Goal: Task Accomplishment & Management: Complete application form

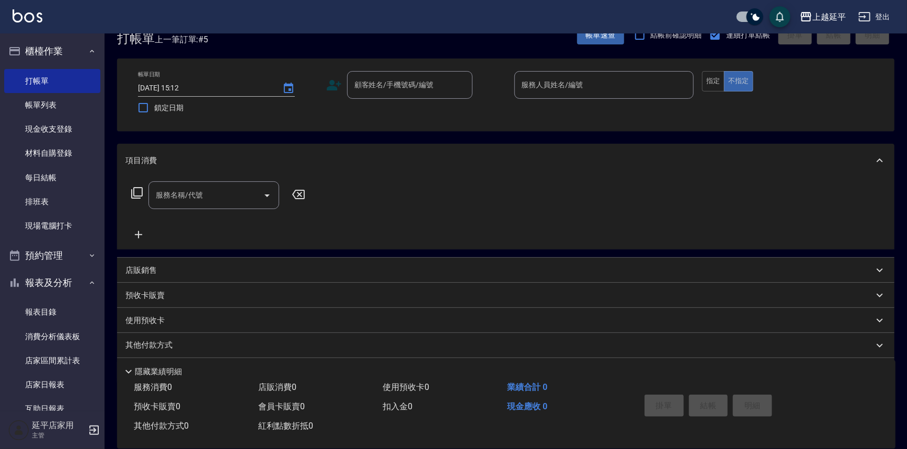
scroll to position [47, 0]
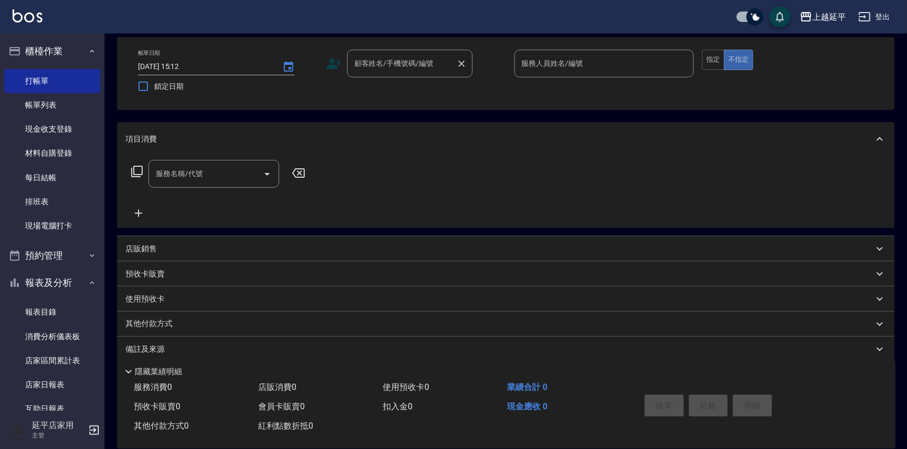
click at [368, 57] on div "顧客姓名/手機號碼/編號 顧客姓名/手機號碼/編號" at bounding box center [409, 64] width 125 height 28
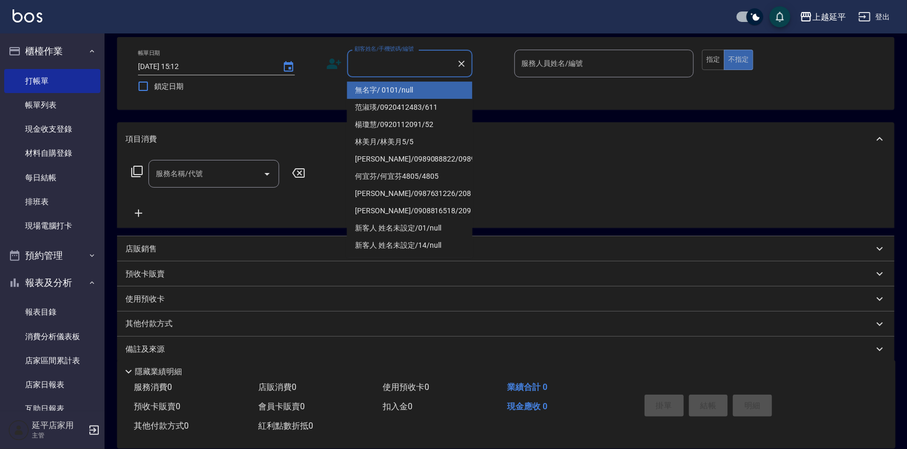
click at [382, 65] on input "顧客姓名/手機號碼/編號" at bounding box center [402, 63] width 100 height 18
click at [381, 85] on li "無名字/ 0101/null" at bounding box center [409, 90] width 125 height 17
type input "無名字/ 0101/null"
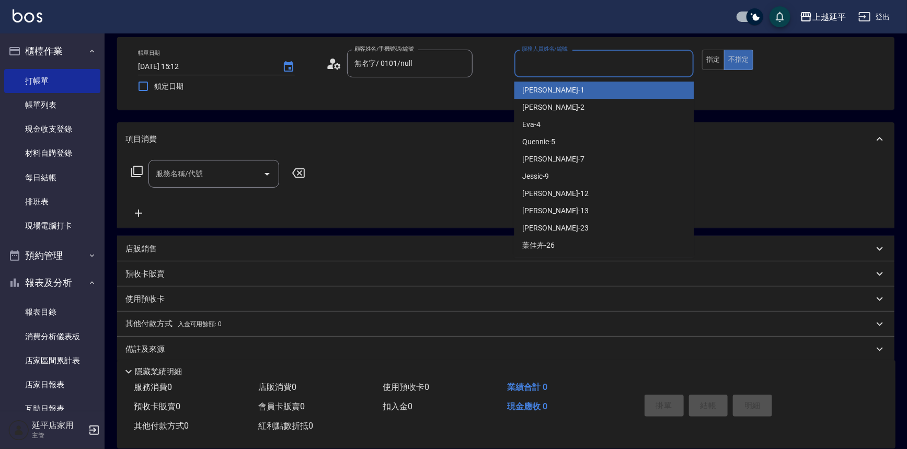
click at [570, 62] on input "服務人員姓名/編號" at bounding box center [604, 63] width 170 height 18
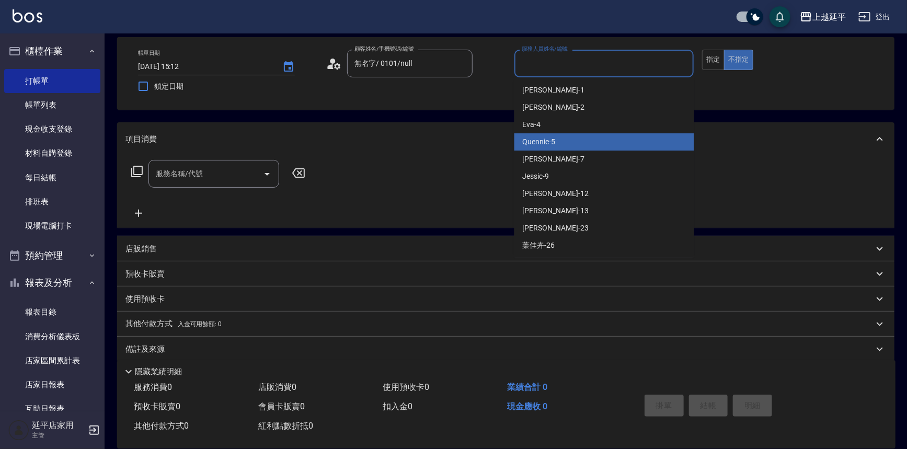
click at [574, 136] on div "Quennie -5" at bounding box center [604, 141] width 180 height 17
type input "Quennie-5"
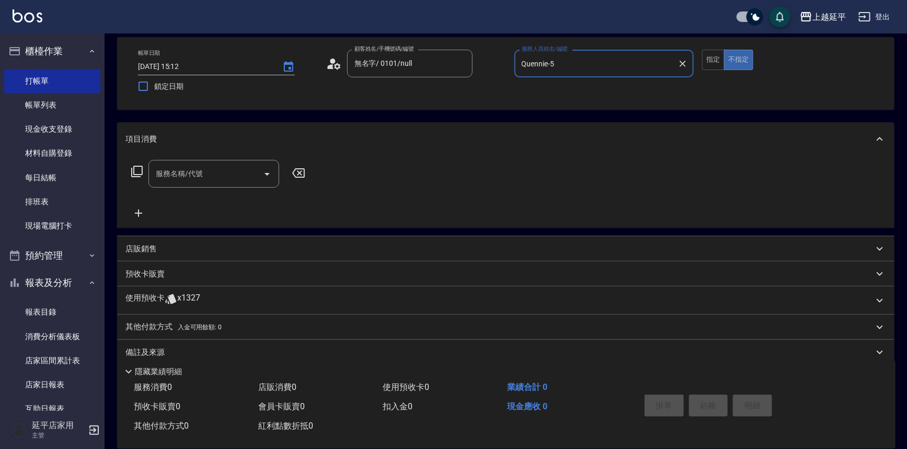
click at [141, 171] on icon at bounding box center [137, 171] width 13 height 13
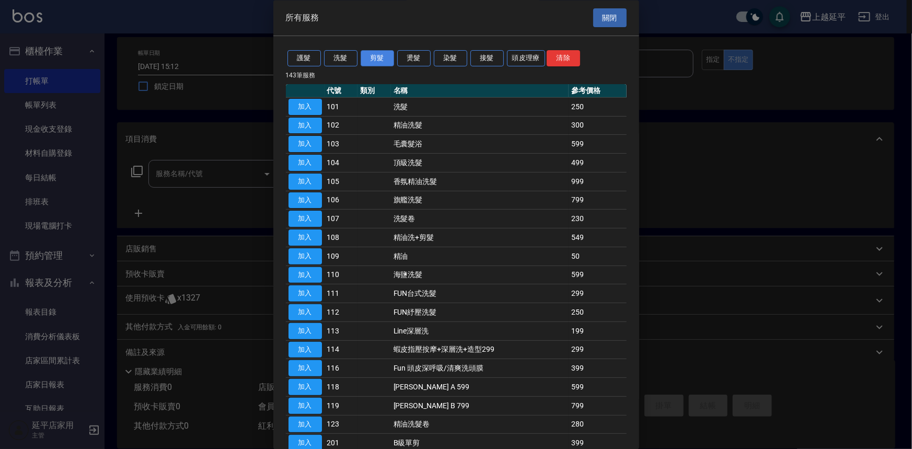
click at [370, 60] on button "剪髮" at bounding box center [377, 59] width 33 height 16
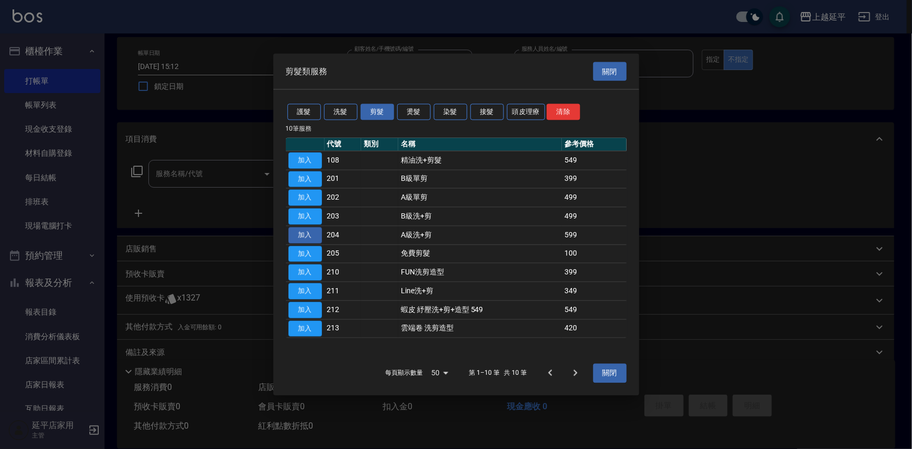
click at [306, 233] on button "加入" at bounding box center [304, 235] width 33 height 16
type input "A級洗+剪(204)"
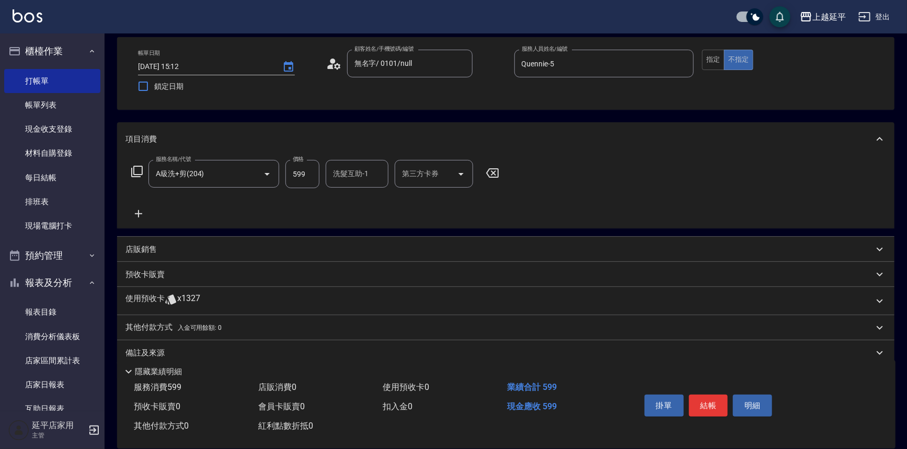
click at [301, 170] on input "599" at bounding box center [302, 174] width 34 height 28
type input "499"
type input "[PERSON_NAME]-34"
click at [709, 402] on button "結帳" at bounding box center [708, 405] width 39 height 22
type input "[DATE] 18:06"
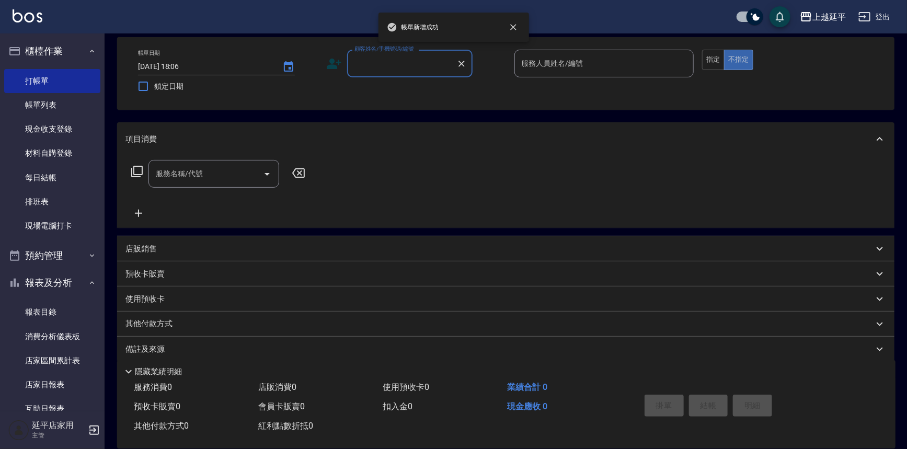
click at [377, 66] on input "顧客姓名/手機號碼/編號" at bounding box center [402, 63] width 100 height 18
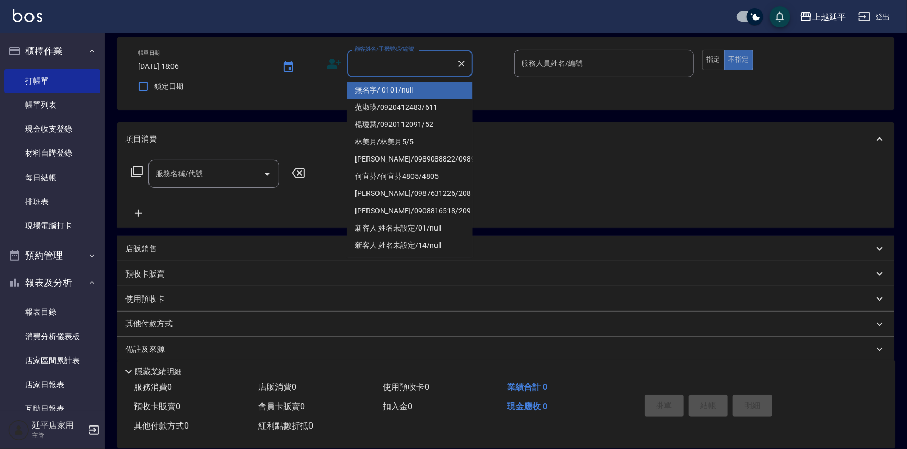
click at [382, 87] on li "無名字/ 0101/null" at bounding box center [409, 90] width 125 height 17
type input "無名字/ 0101/null"
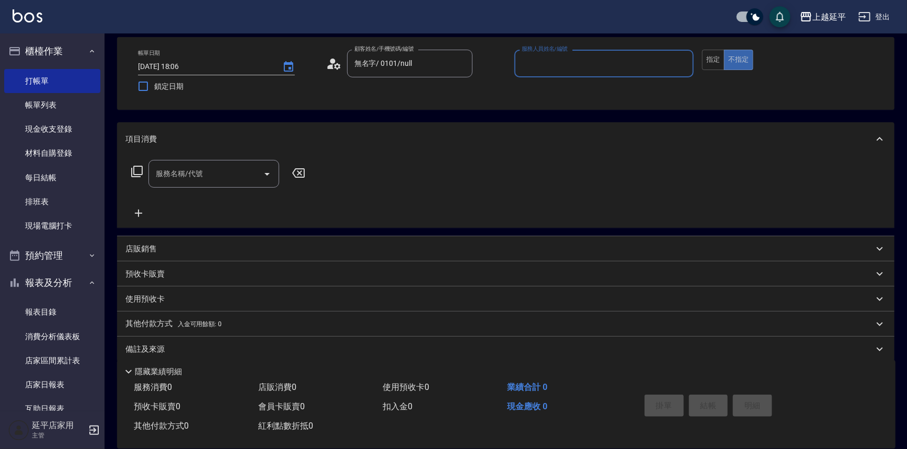
click at [550, 47] on label "服務人員姓名/編號" at bounding box center [544, 49] width 46 height 8
click at [550, 54] on input "服務人員姓名/編號" at bounding box center [604, 63] width 170 height 18
click at [553, 59] on div "服務人員姓名/編號" at bounding box center [604, 64] width 180 height 28
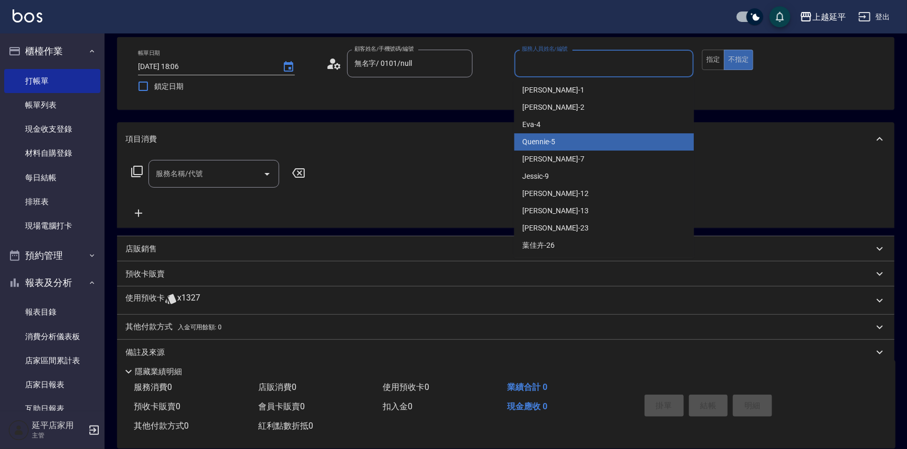
click at [574, 136] on div "Quennie -5" at bounding box center [604, 141] width 180 height 17
type input "Quennie-5"
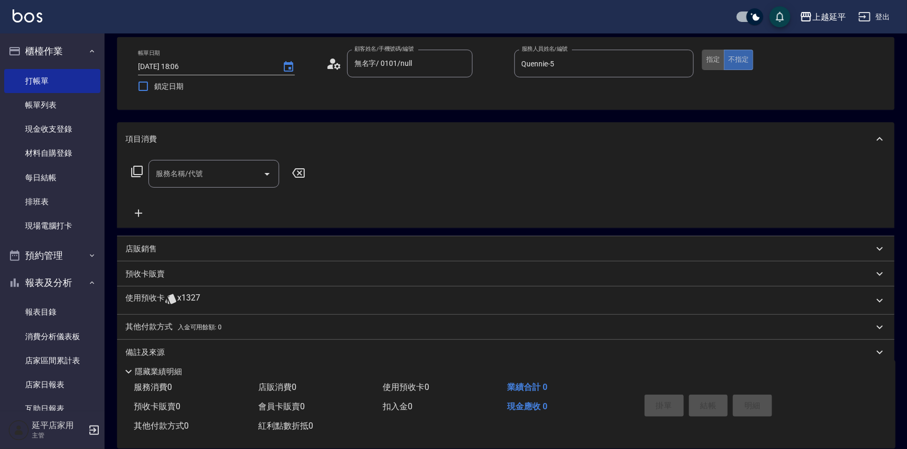
drag, startPoint x: 709, startPoint y: 53, endPoint x: 700, endPoint y: 62, distance: 12.9
click at [709, 55] on button "指定" at bounding box center [713, 60] width 22 height 20
click at [219, 181] on input "服務名稱/代號" at bounding box center [206, 174] width 106 height 18
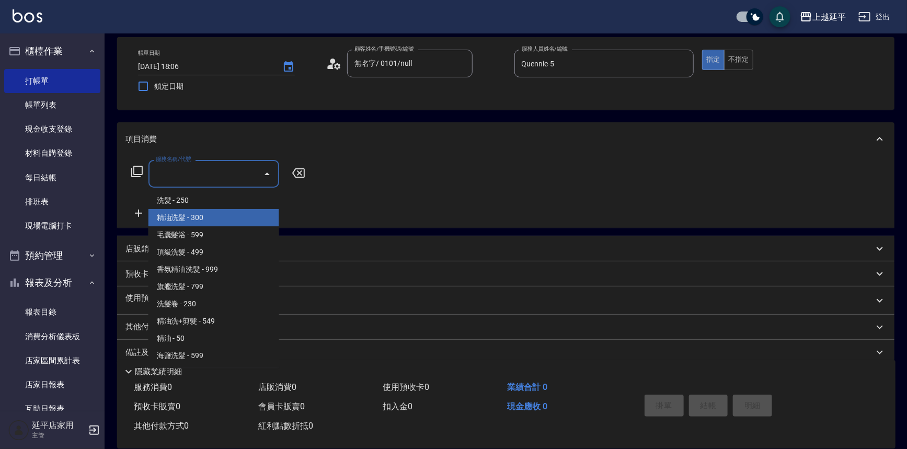
click at [232, 213] on span "精油洗髮 - 300" at bounding box center [213, 217] width 131 height 17
type input "精油洗髮(102)"
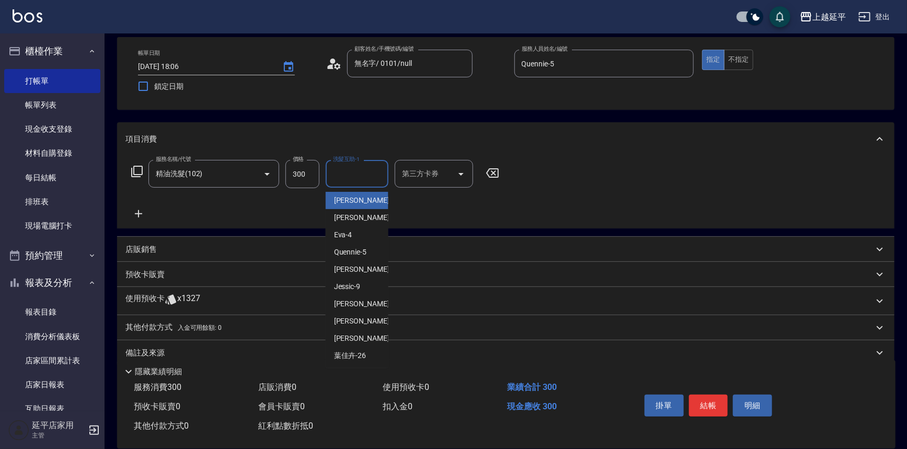
click at [357, 174] on input "洗髮互助-1" at bounding box center [356, 174] width 53 height 18
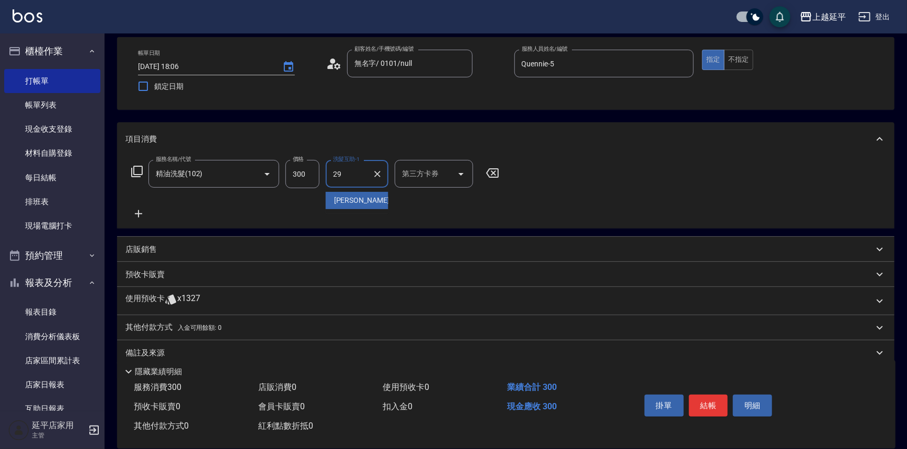
type input "丞宗-29"
click at [699, 402] on button "結帳" at bounding box center [708, 405] width 39 height 22
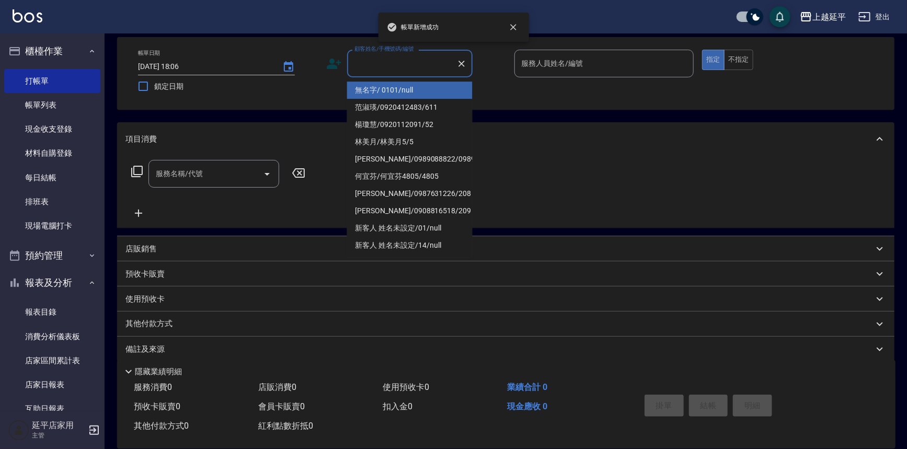
click at [405, 67] on input "顧客姓名/手機號碼/編號" at bounding box center [402, 63] width 100 height 18
click at [410, 88] on li "無名字/ 0101/null" at bounding box center [409, 90] width 125 height 17
type input "無名字/ 0101/null"
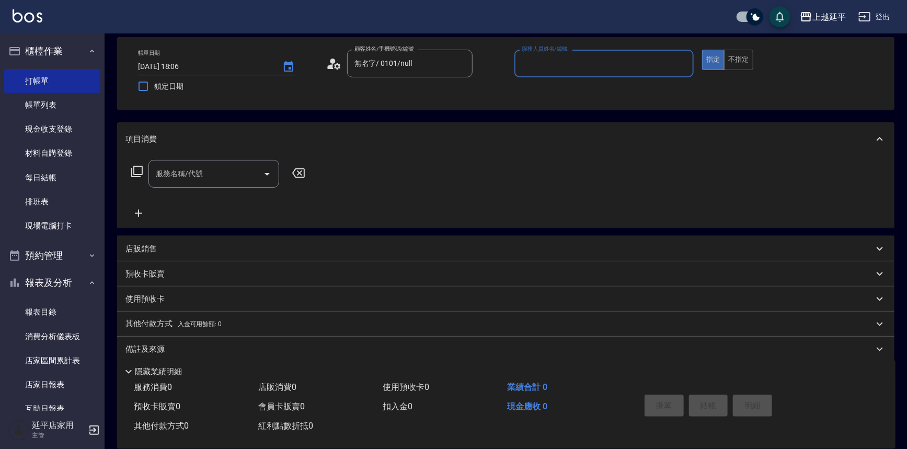
click at [554, 66] on input "服務人員姓名/編號" at bounding box center [604, 63] width 170 height 18
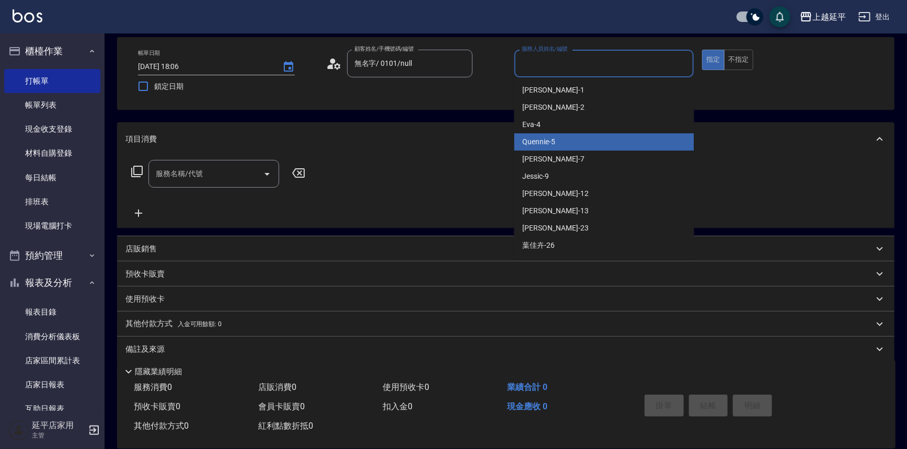
click at [568, 133] on div "Quennie -5" at bounding box center [604, 141] width 180 height 17
type input "Quennie-5"
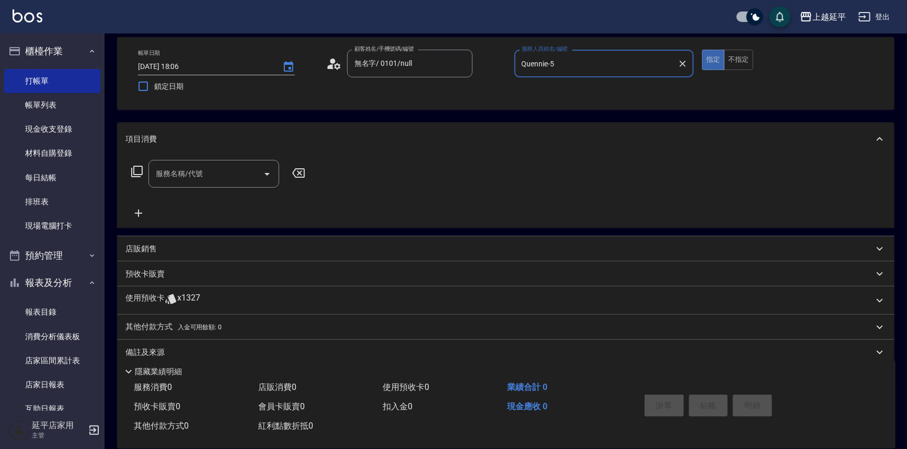
click at [131, 168] on icon at bounding box center [137, 171] width 13 height 13
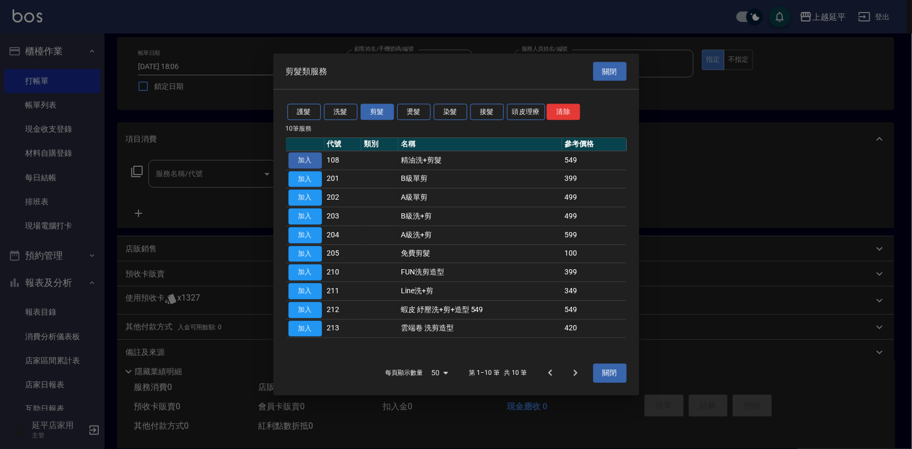
click at [303, 157] on button "加入" at bounding box center [304, 160] width 33 height 16
type input "精油洗+剪髮(108)"
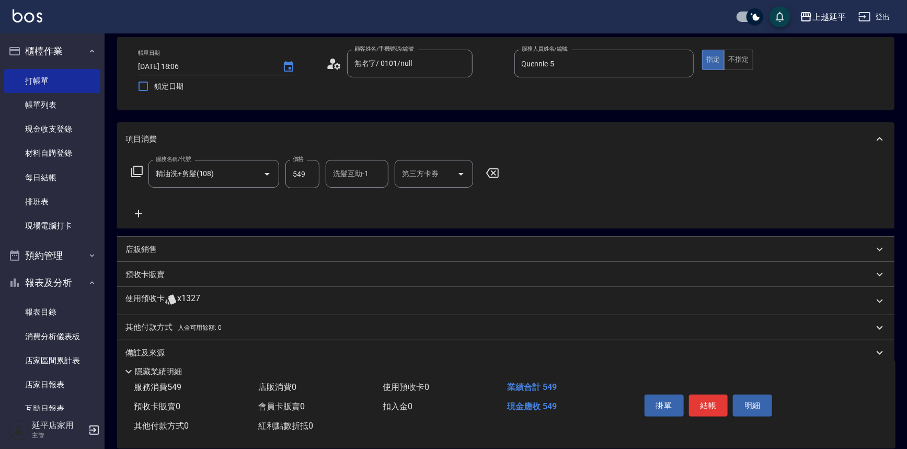
click at [493, 168] on icon at bounding box center [492, 172] width 13 height 9
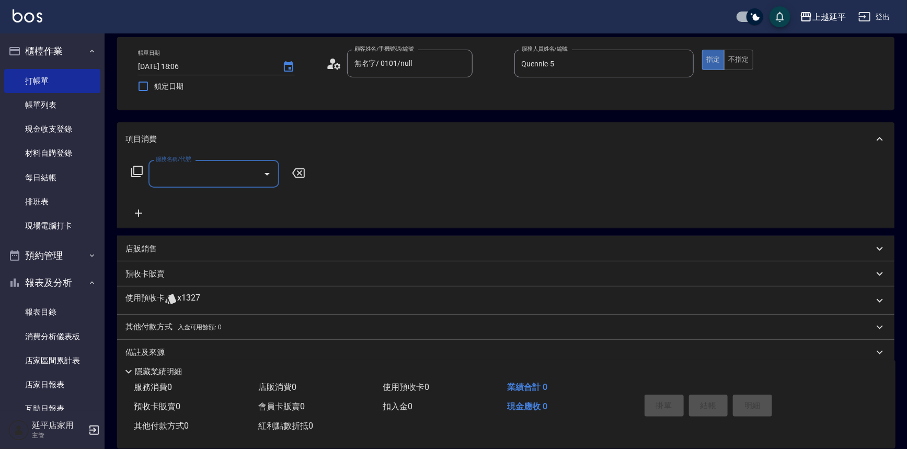
click at [140, 168] on icon at bounding box center [137, 171] width 13 height 13
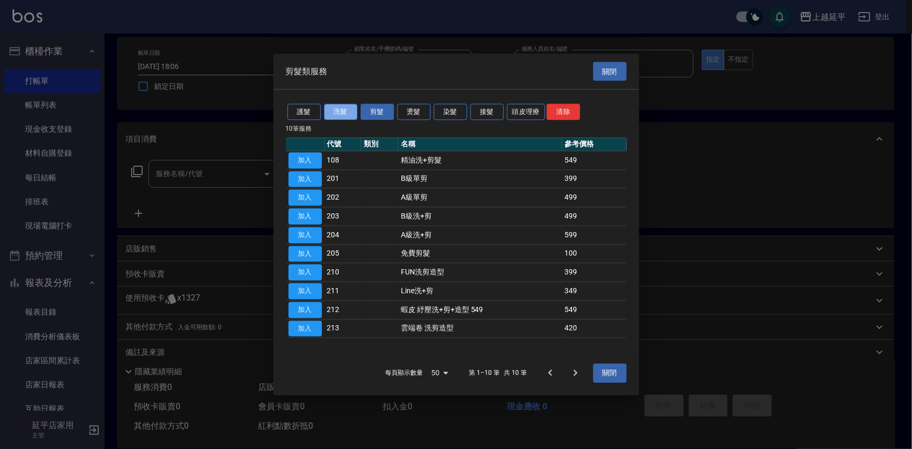
click at [340, 109] on button "洗髮" at bounding box center [340, 112] width 33 height 16
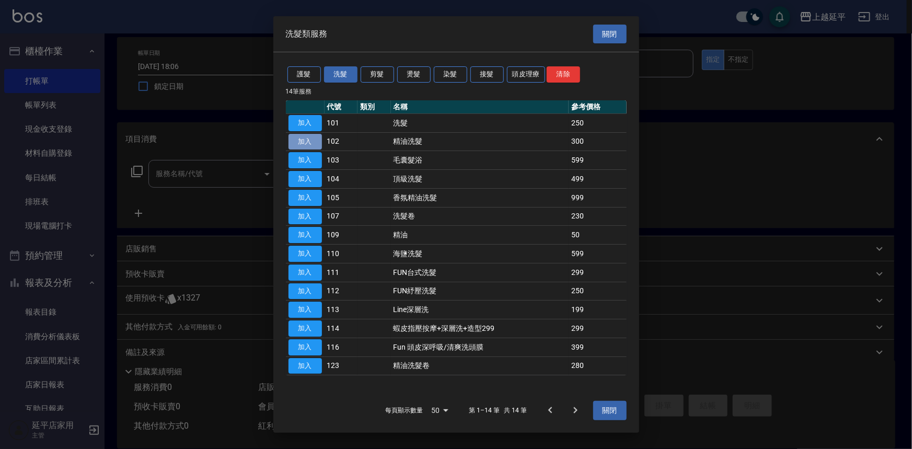
click at [300, 141] on button "加入" at bounding box center [304, 142] width 33 height 16
type input "精油洗髮(102)"
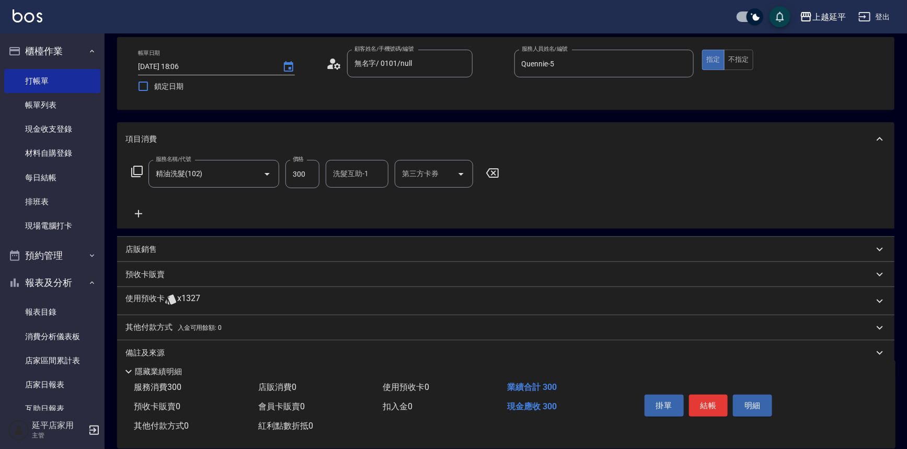
click at [361, 176] on input "洗髮互助-1" at bounding box center [356, 174] width 53 height 18
type input "[PERSON_NAME]-34"
click at [690, 401] on button "結帳" at bounding box center [708, 405] width 39 height 22
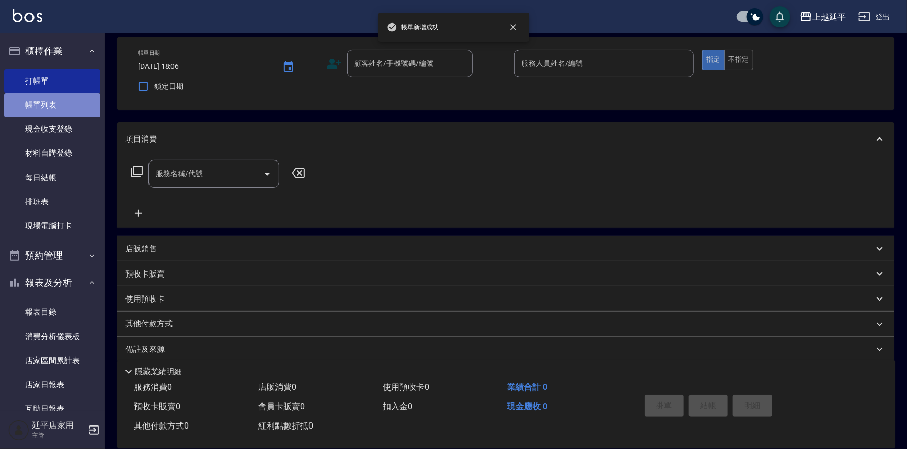
click at [56, 103] on link "帳單列表" at bounding box center [52, 105] width 96 height 24
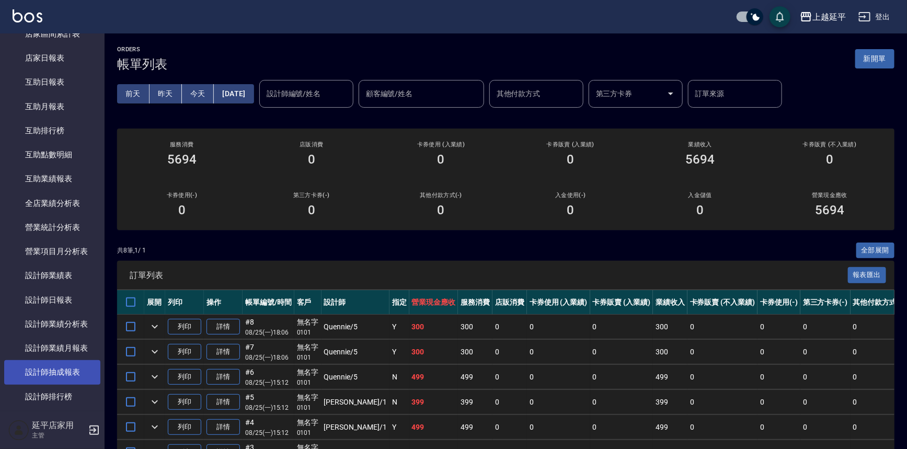
scroll to position [332, 0]
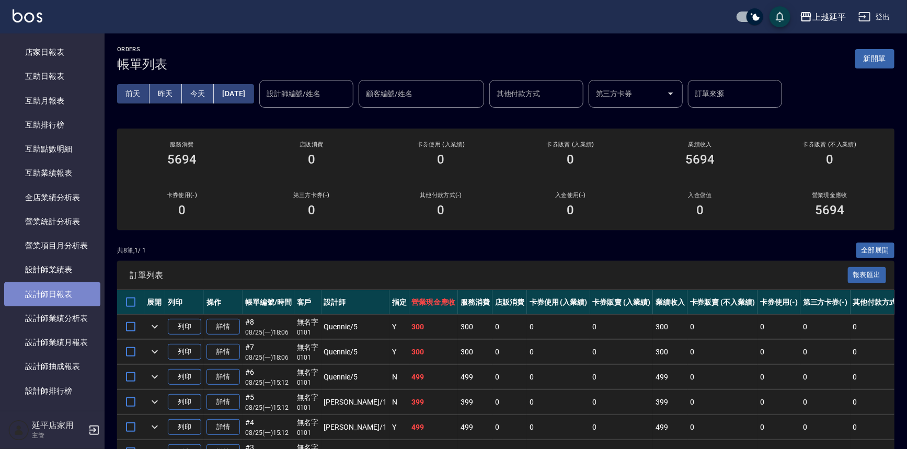
click at [69, 289] on link "設計師日報表" at bounding box center [52, 294] width 96 height 24
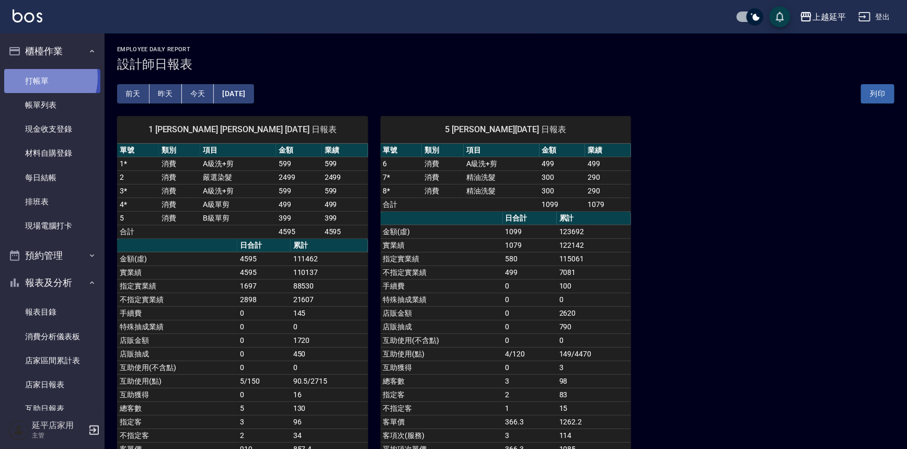
click at [37, 77] on link "打帳單" at bounding box center [52, 81] width 96 height 24
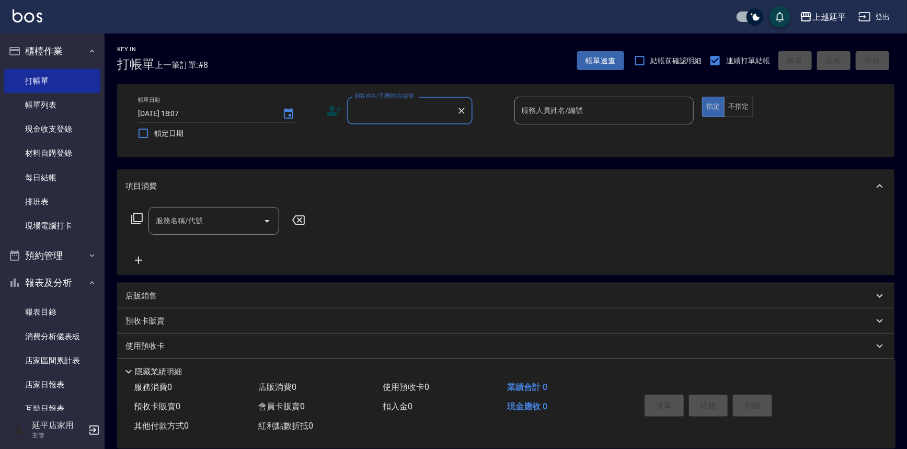
click at [388, 108] on input "顧客姓名/手機號碼/編號" at bounding box center [402, 110] width 100 height 18
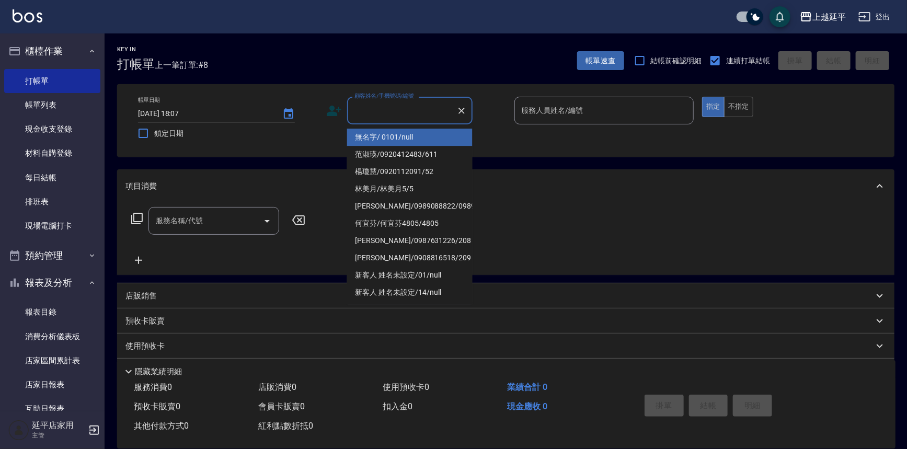
click at [400, 136] on li "無名字/ 0101/null" at bounding box center [409, 137] width 125 height 17
type input "無名字/ 0101/null"
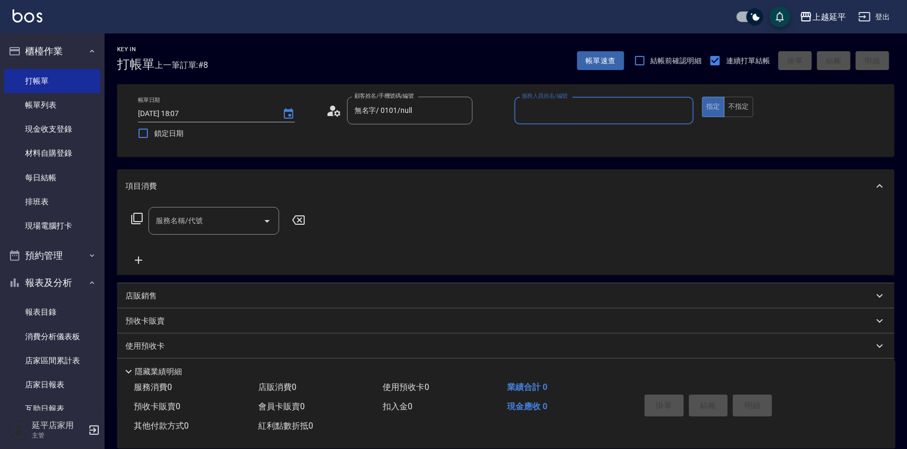
click at [578, 110] on input "服務人員姓名/編號" at bounding box center [604, 110] width 170 height 18
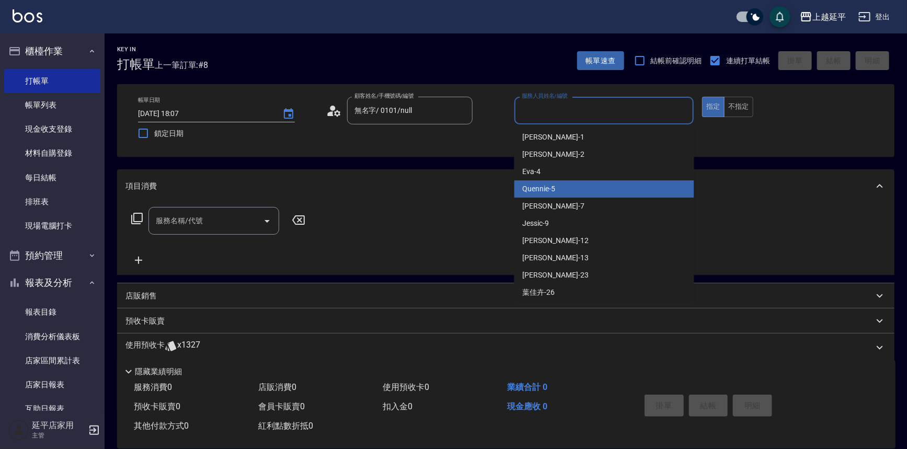
click at [601, 185] on div "Quennie -5" at bounding box center [604, 188] width 180 height 17
type input "Quennie-5"
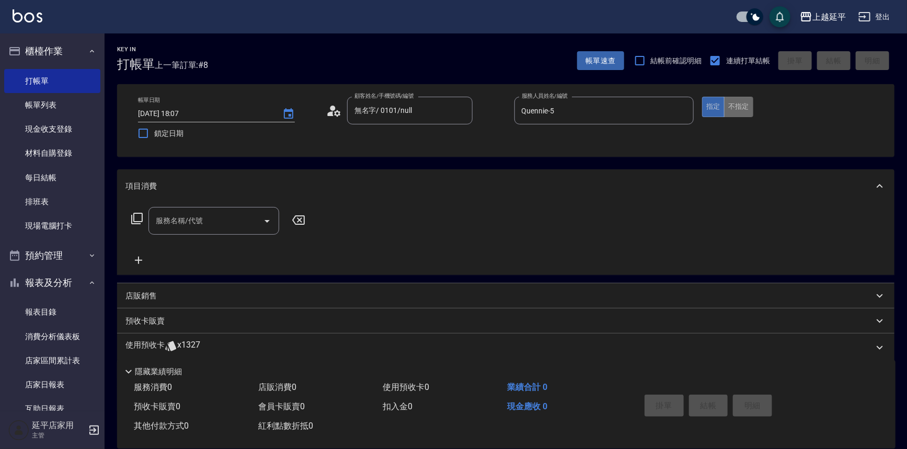
click at [735, 107] on button "不指定" at bounding box center [738, 107] width 29 height 20
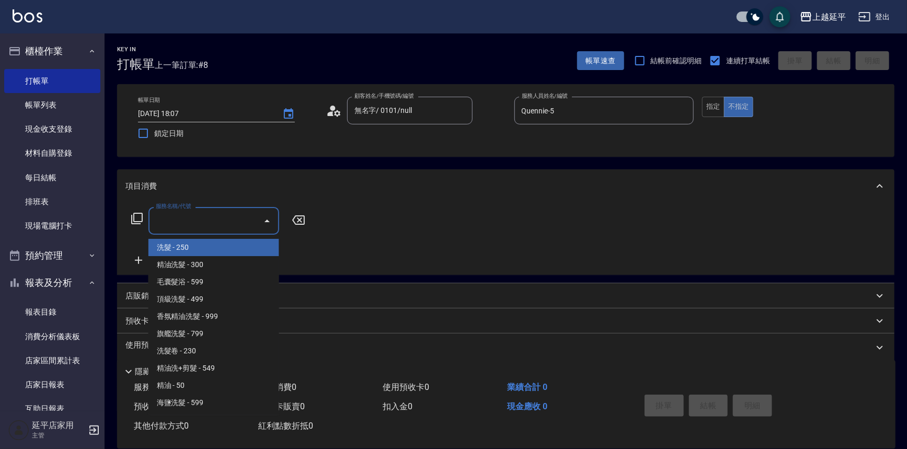
click at [181, 212] on input "服務名稱/代號" at bounding box center [206, 221] width 106 height 18
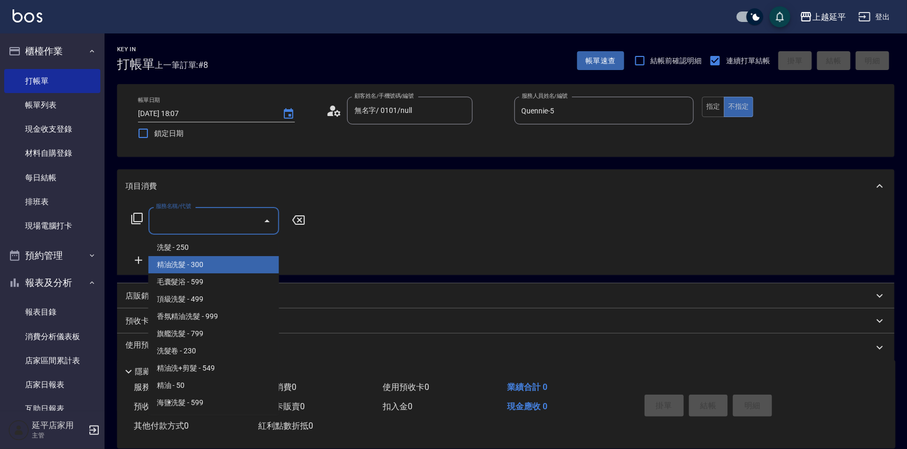
click at [223, 262] on span "精油洗髮 - 300" at bounding box center [213, 264] width 131 height 17
type input "精油洗髮(102)"
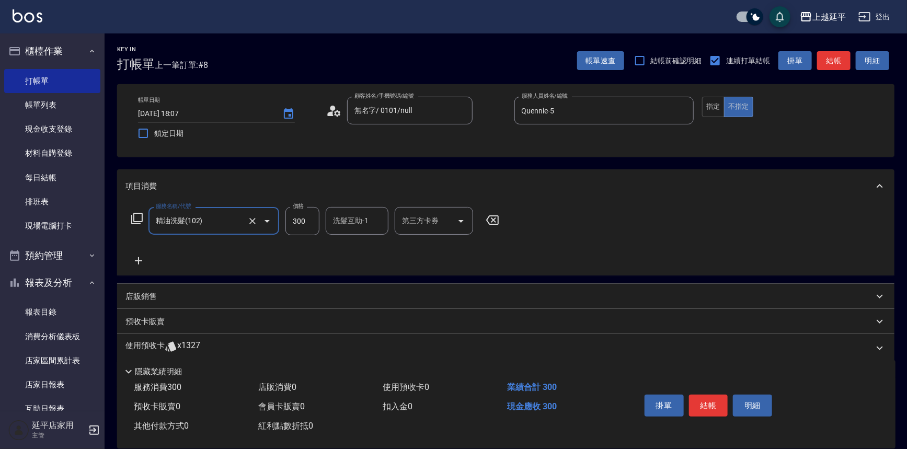
click at [354, 223] on input "洗髮互助-1" at bounding box center [356, 221] width 53 height 18
click at [458, 280] on div "項目消費 服務名稱/代號 精油洗髮(102) 服務名稱/代號 價格 300 價格 洗髮互助-1 洗髮互助-1 第三方卡券 第三方卡券 店販銷售 服務人員姓名/…" at bounding box center [505, 290] width 777 height 243
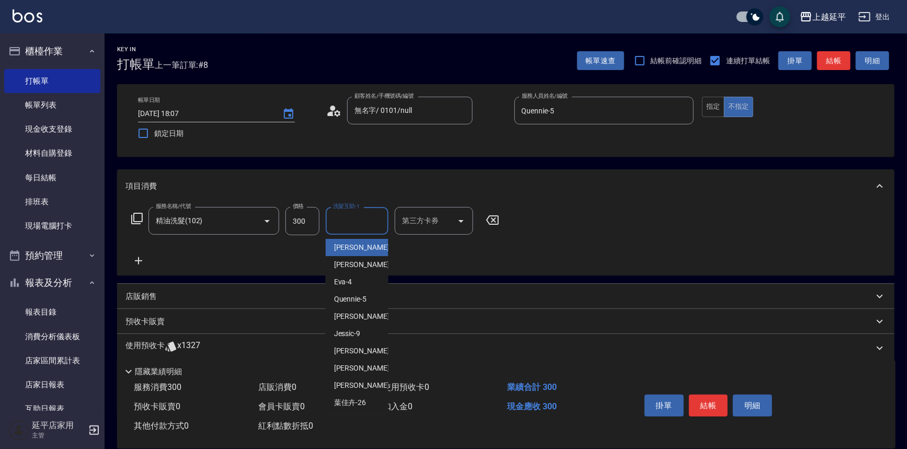
click at [362, 224] on input "洗髮互助-1" at bounding box center [356, 221] width 53 height 18
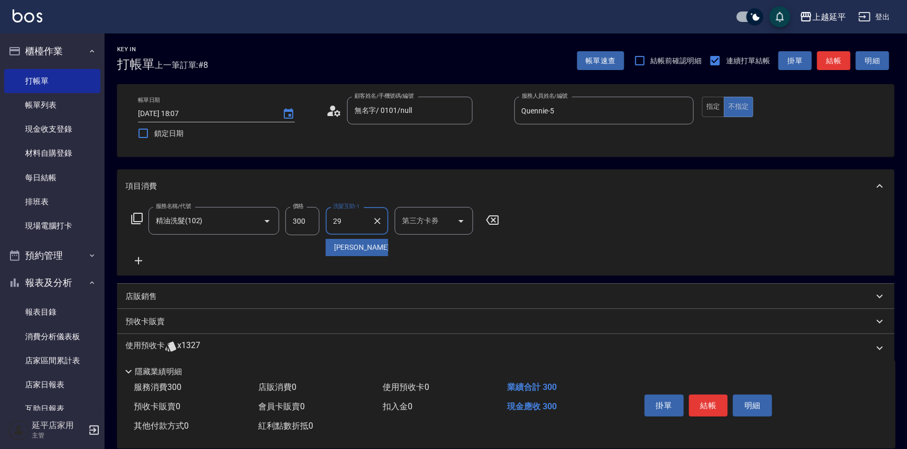
type input "丞宗-29"
click at [678, 236] on div "服務名稱/代號 精油洗髮(102) 服務名稱/代號 價格 300 價格 洗髮互助-1 丞宗-29 洗髮互助-1 第三方卡券 第三方卡券" at bounding box center [505, 239] width 777 height 73
click at [709, 400] on button "結帳" at bounding box center [708, 405] width 39 height 22
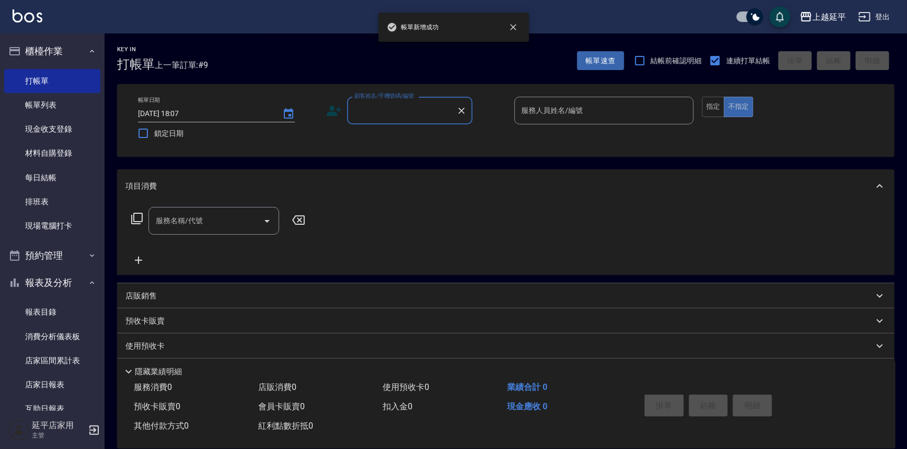
click at [396, 105] on input "顧客姓名/手機號碼/編號" at bounding box center [402, 110] width 100 height 18
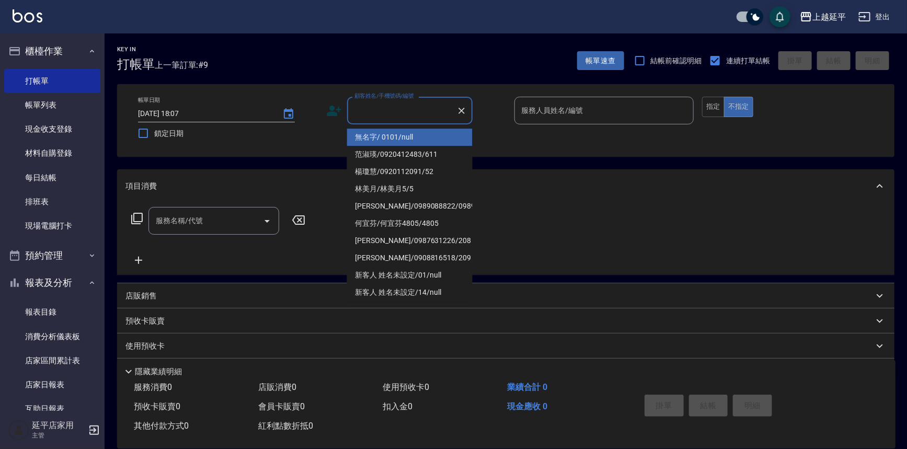
click at [413, 135] on li "無名字/ 0101/null" at bounding box center [409, 137] width 125 height 17
type input "無名字/ 0101/null"
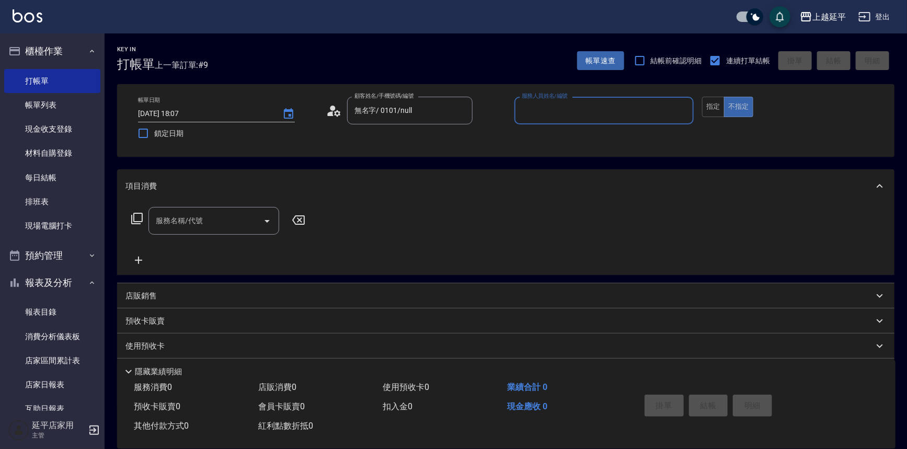
click at [567, 120] on div "服務人員姓名/編號" at bounding box center [604, 111] width 180 height 28
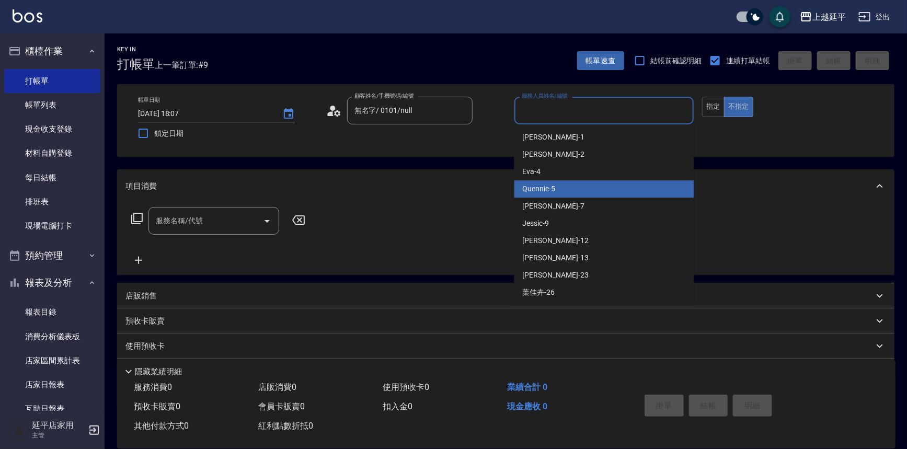
click at [549, 186] on span "Quennie -5" at bounding box center [539, 188] width 33 height 11
type input "Quennie-5"
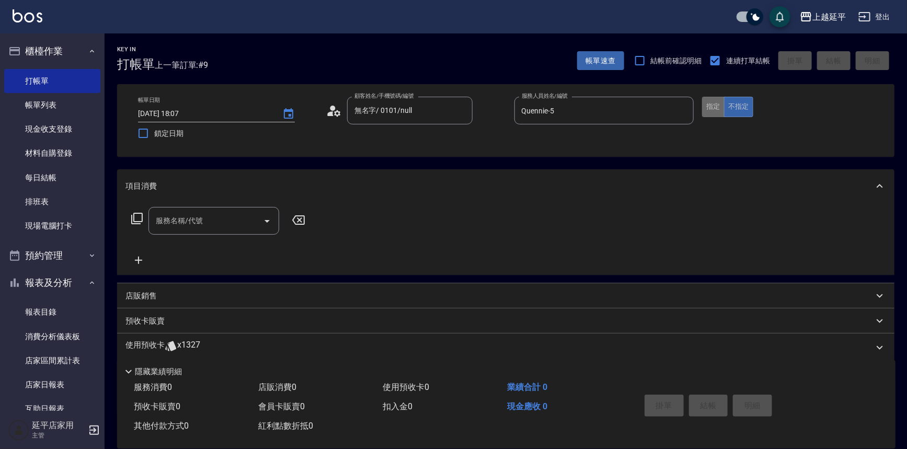
click at [710, 105] on button "指定" at bounding box center [713, 107] width 22 height 20
click at [186, 225] on div "服務名稱/代號 服務名稱/代號" at bounding box center [213, 221] width 131 height 28
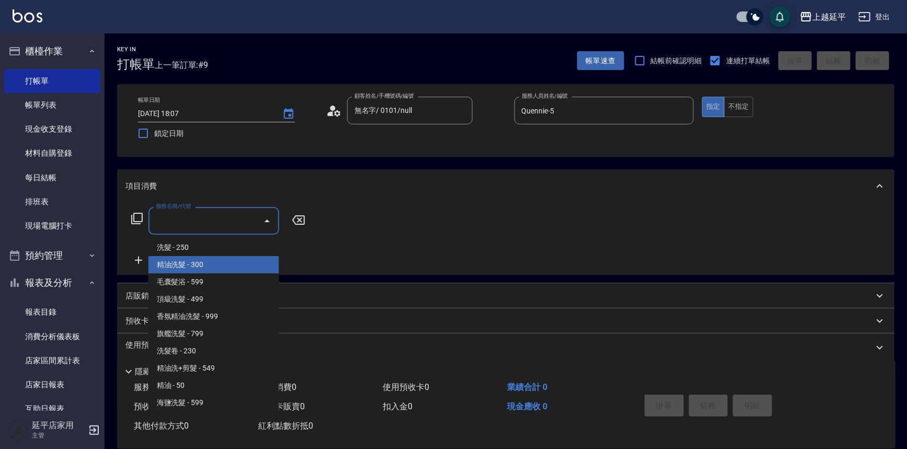
click at [220, 260] on span "精油洗髮 - 300" at bounding box center [213, 264] width 131 height 17
type input "精油洗髮(102)"
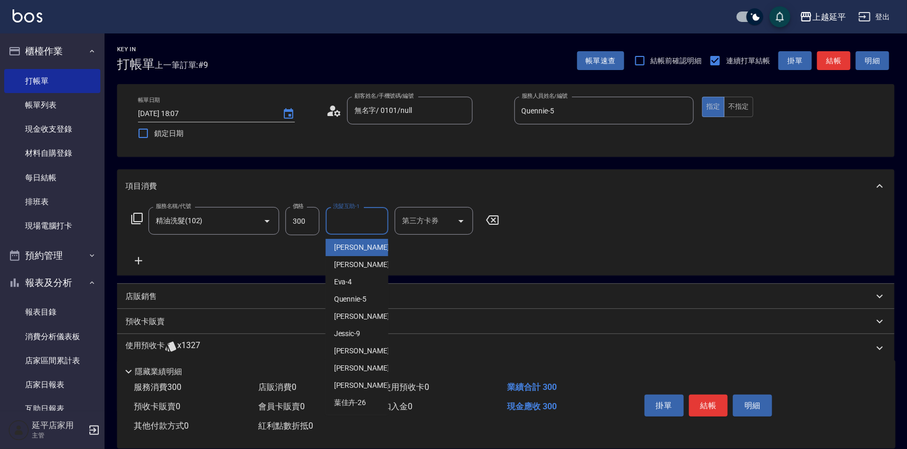
click at [361, 219] on input "洗髮互助-1" at bounding box center [356, 221] width 53 height 18
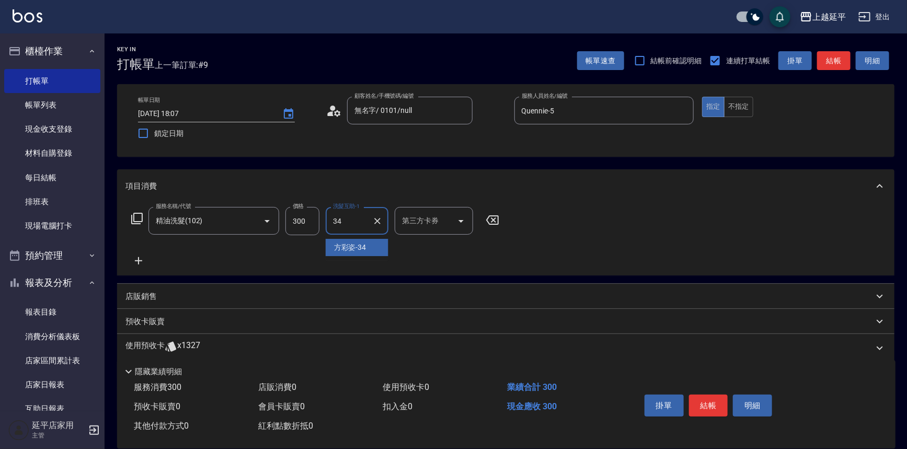
type input "[PERSON_NAME]-34"
click at [709, 401] on button "結帳" at bounding box center [708, 405] width 39 height 22
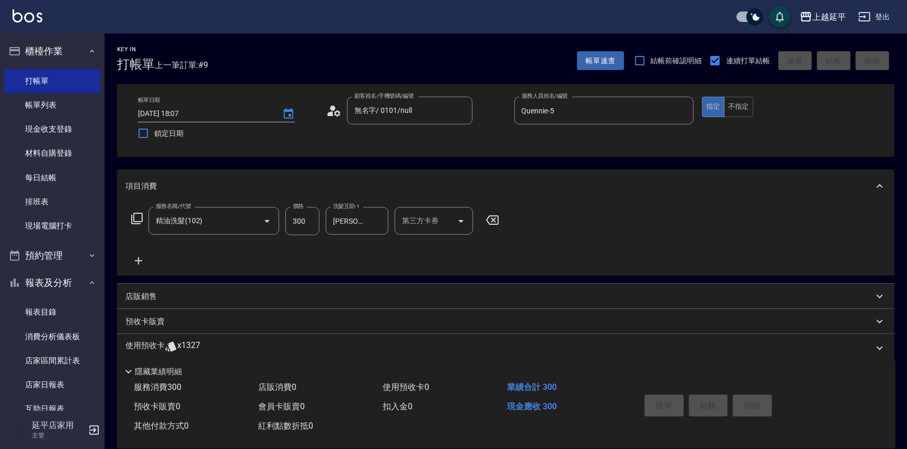
type input "[DATE] 18:08"
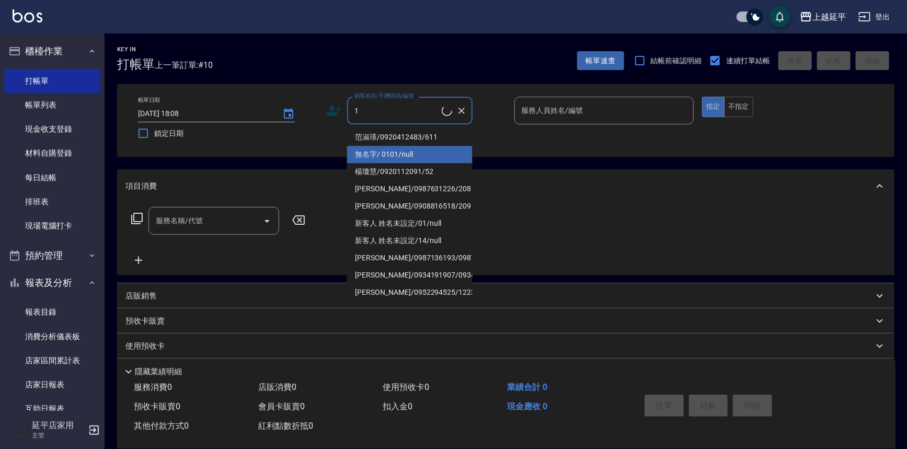
click at [412, 136] on li "范淑瑛/0920412483/611" at bounding box center [409, 137] width 125 height 17
type input "范淑瑛/0920412483/611"
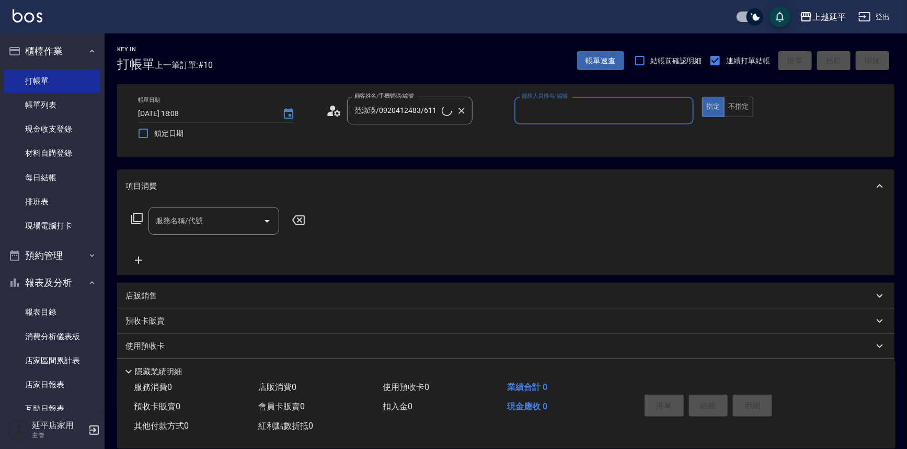
type input "Jessic-9"
click at [405, 120] on div "[PERSON_NAME]/0920412483/611 顧客姓名/手機號碼/編號" at bounding box center [409, 111] width 125 height 28
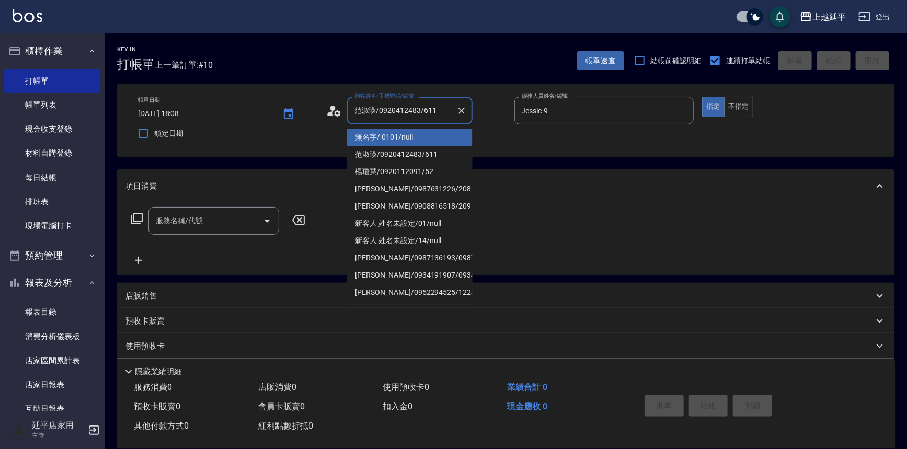
click at [405, 136] on li "無名字/ 0101/null" at bounding box center [409, 137] width 125 height 17
type input "無名字/ 0101/null"
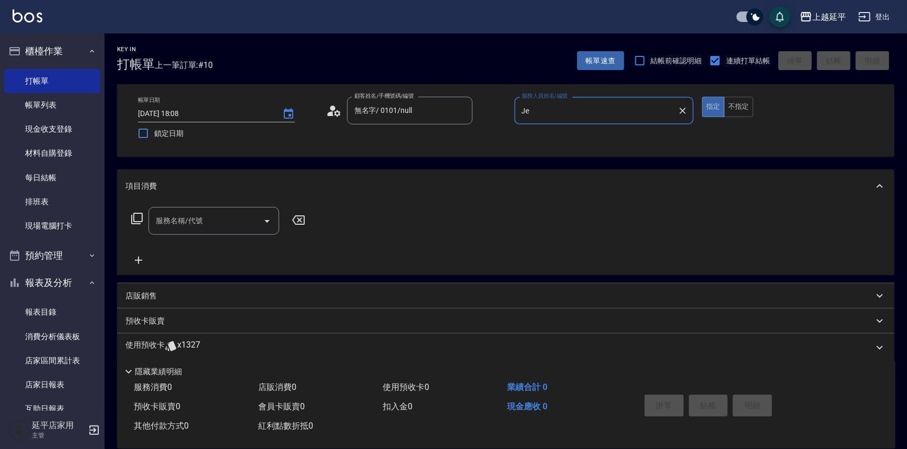
type input "J"
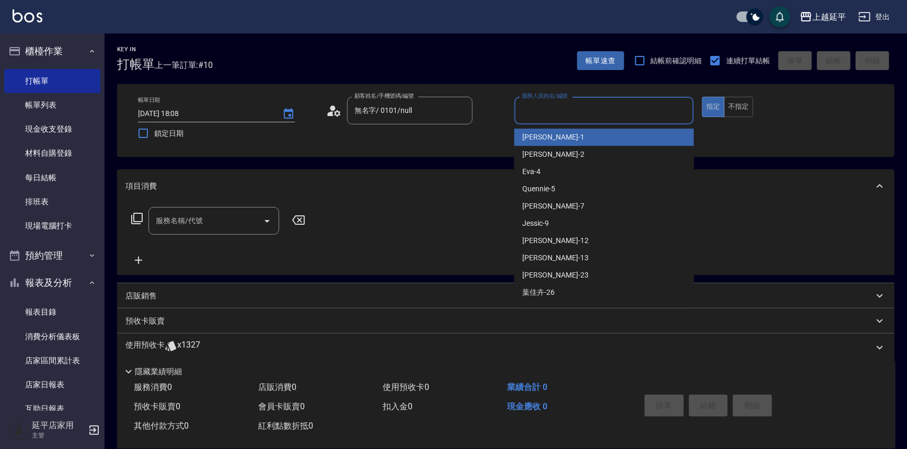
click at [598, 138] on div "[PERSON_NAME]-1" at bounding box center [604, 137] width 180 height 17
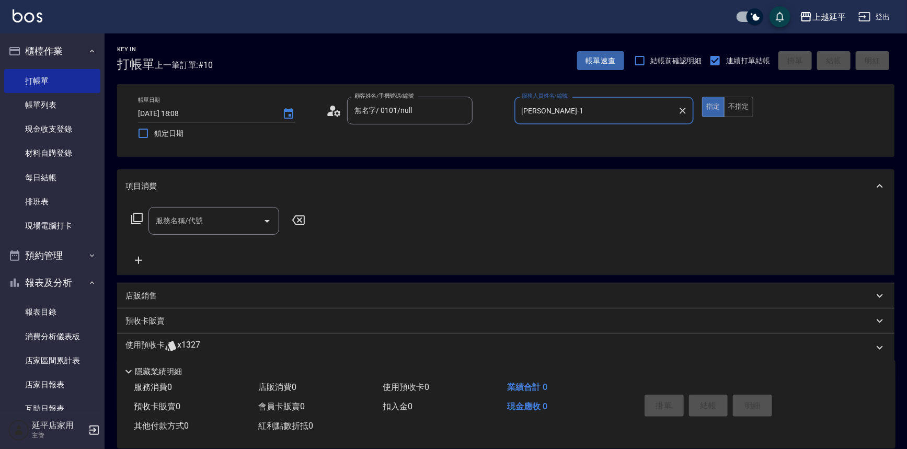
click at [268, 218] on icon "Open" at bounding box center [267, 221] width 13 height 13
type input "[PERSON_NAME]-1"
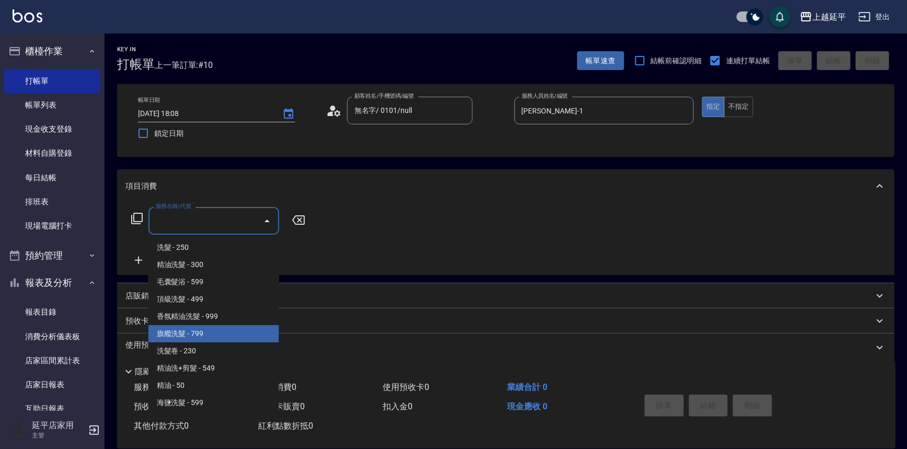
scroll to position [237, 0]
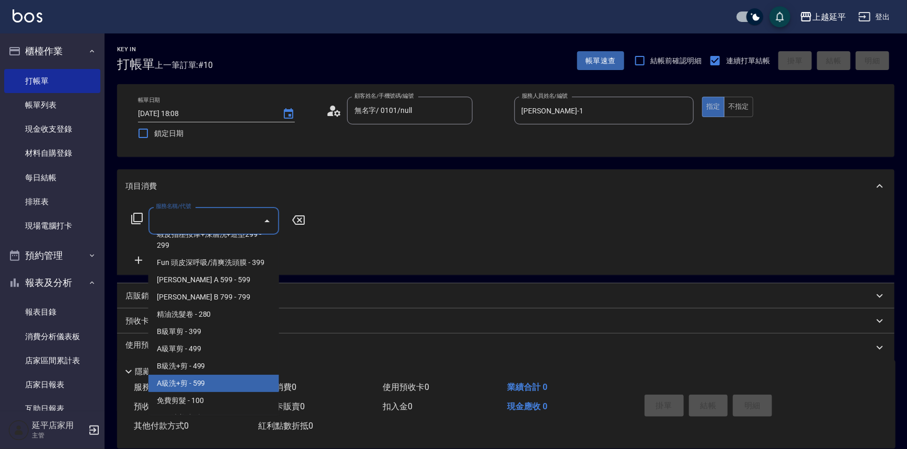
click at [177, 389] on span "A級洗+剪 - 599" at bounding box center [213, 383] width 131 height 17
type input "A級洗+剪(204)"
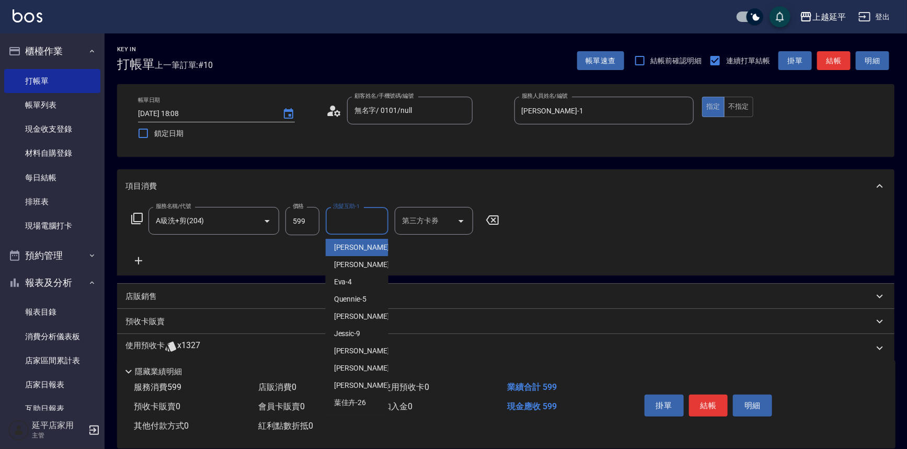
click at [377, 225] on input "洗髮互助-1" at bounding box center [356, 221] width 53 height 18
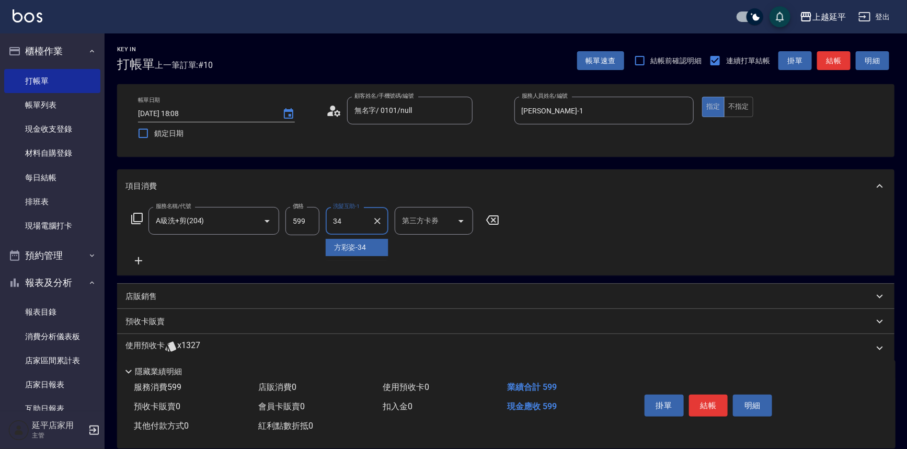
click at [371, 246] on div "[PERSON_NAME]-34" at bounding box center [357, 247] width 63 height 17
type input "[PERSON_NAME]-34"
click at [715, 401] on button "結帳" at bounding box center [708, 405] width 39 height 22
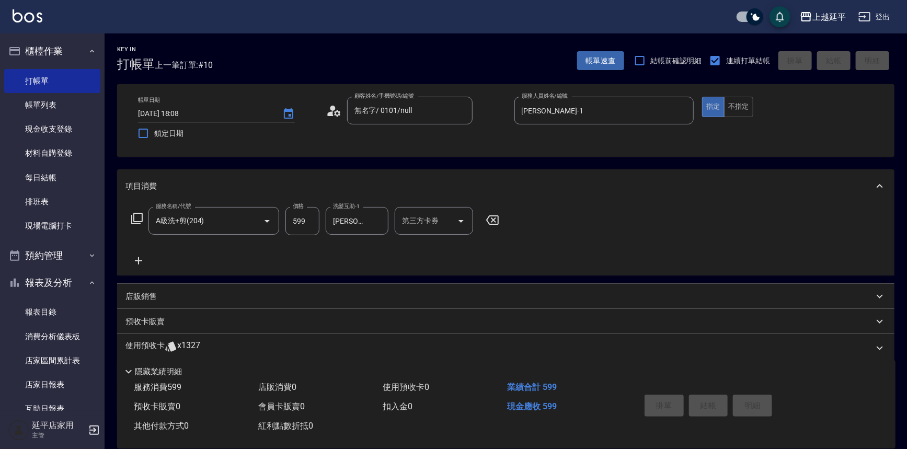
type input "[DATE] 18:29"
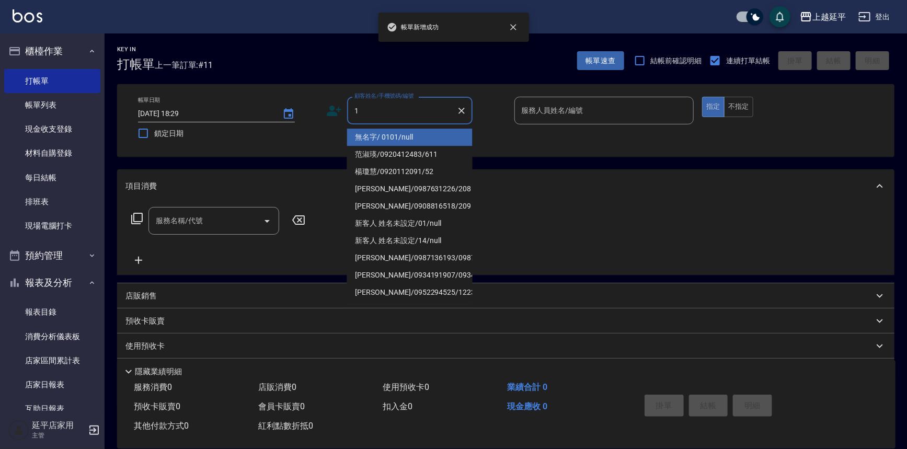
click at [417, 136] on li "無名字/ 0101/null" at bounding box center [409, 137] width 125 height 17
type input "無名字/ 0101/null"
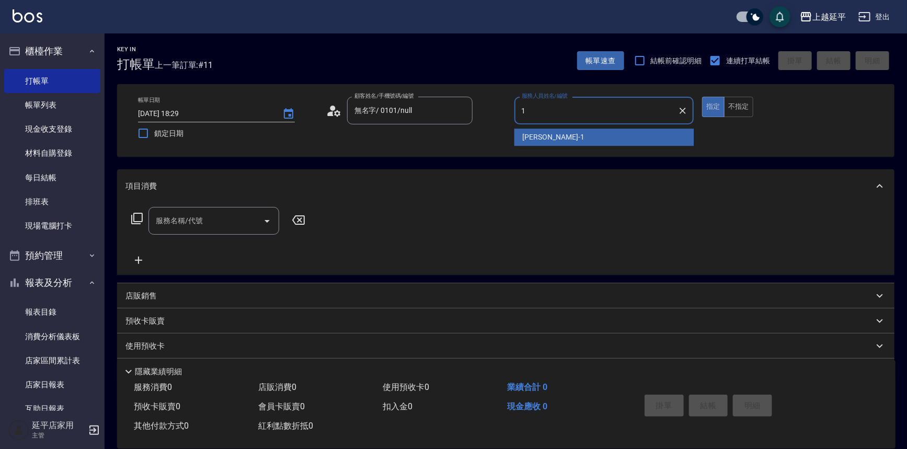
click at [534, 141] on span "[PERSON_NAME]-1" at bounding box center [554, 137] width 62 height 11
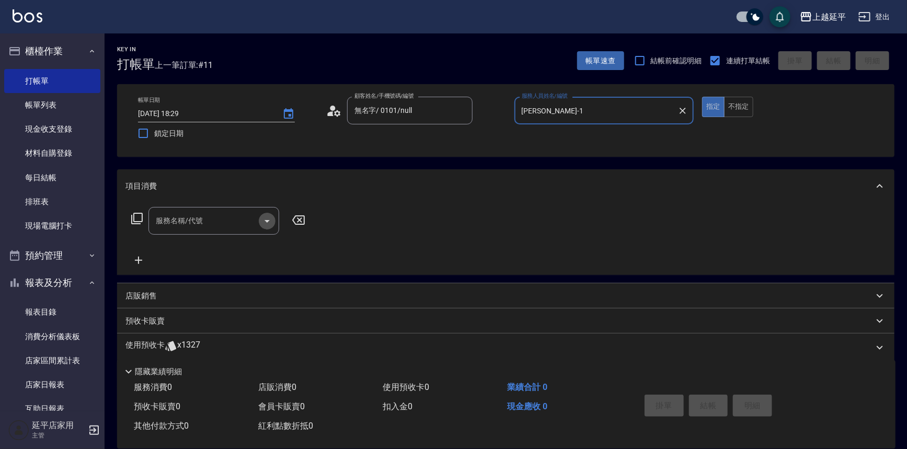
drag, startPoint x: 266, startPoint y: 221, endPoint x: 162, endPoint y: 342, distance: 159.7
click at [184, 303] on div "項目消費 服務名稱/代號 服務名稱/代號 店販銷售 服務人員姓名/編號 服務人員姓名/編號 商品代號/名稱 商品代號/名稱 預收卡販賣 卡券名稱/代號 卡券名…" at bounding box center [505, 290] width 777 height 242
click at [267, 219] on icon "Open" at bounding box center [267, 221] width 13 height 13
type input "[PERSON_NAME]-1"
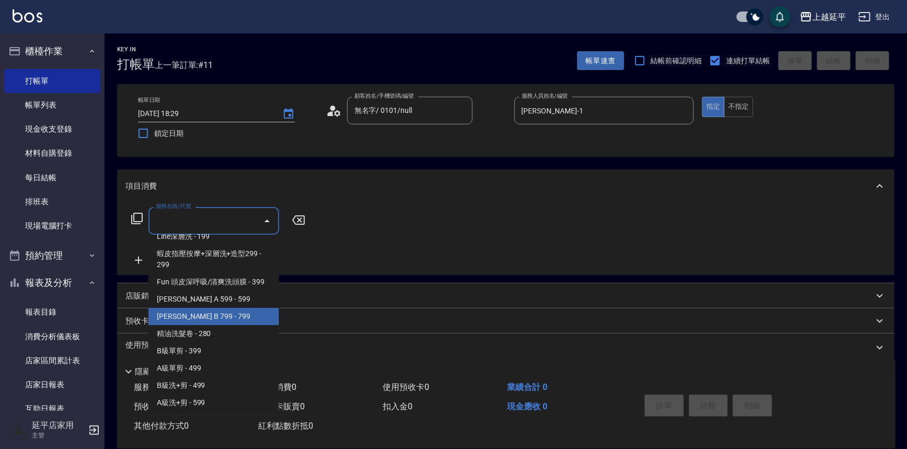
scroll to position [285, 0]
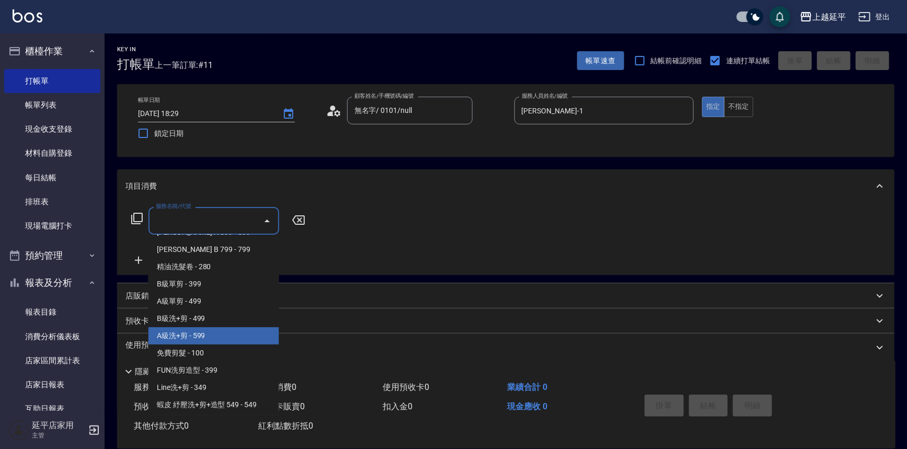
click at [181, 333] on span "A級洗+剪 - 599" at bounding box center [213, 335] width 131 height 17
type input "A級洗+剪(204)"
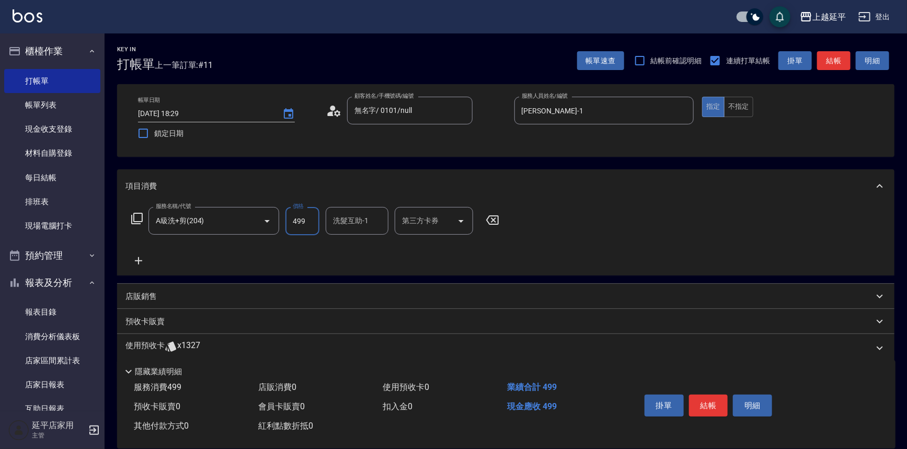
type input "499"
click at [355, 228] on input "洗髮互助-1" at bounding box center [356, 221] width 53 height 18
click at [353, 248] on span "丞宗 -29" at bounding box center [367, 247] width 66 height 11
type input "丞宗-29"
click at [710, 398] on button "結帳" at bounding box center [708, 405] width 39 height 22
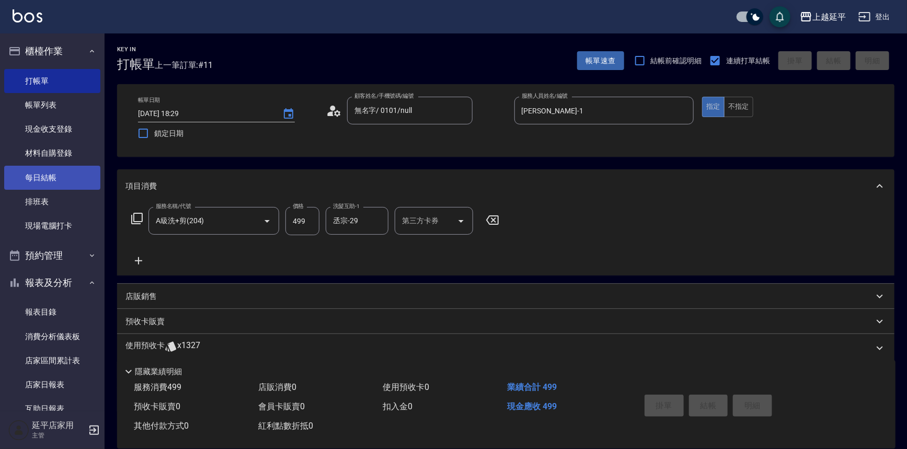
type input "[DATE] 18:30"
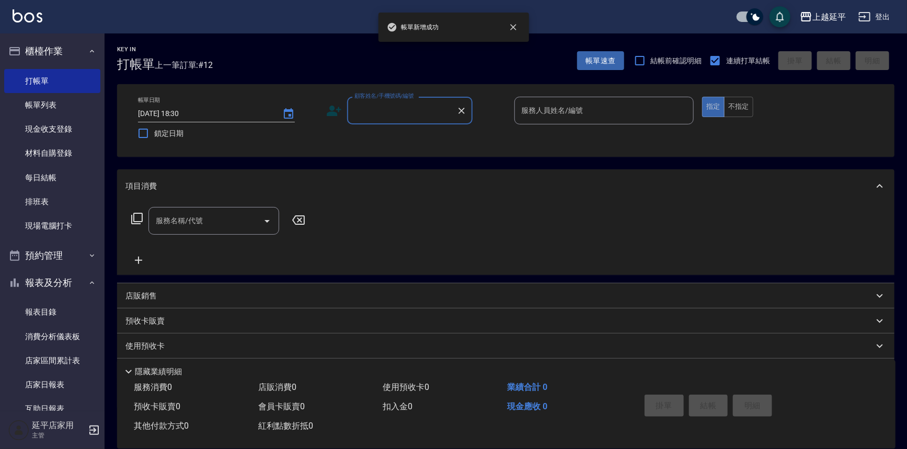
scroll to position [237, 0]
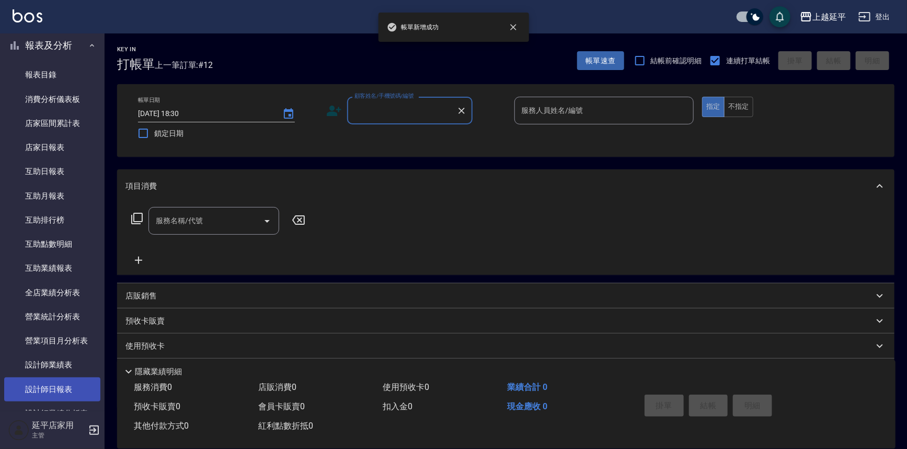
click at [54, 390] on link "設計師日報表" at bounding box center [52, 389] width 96 height 24
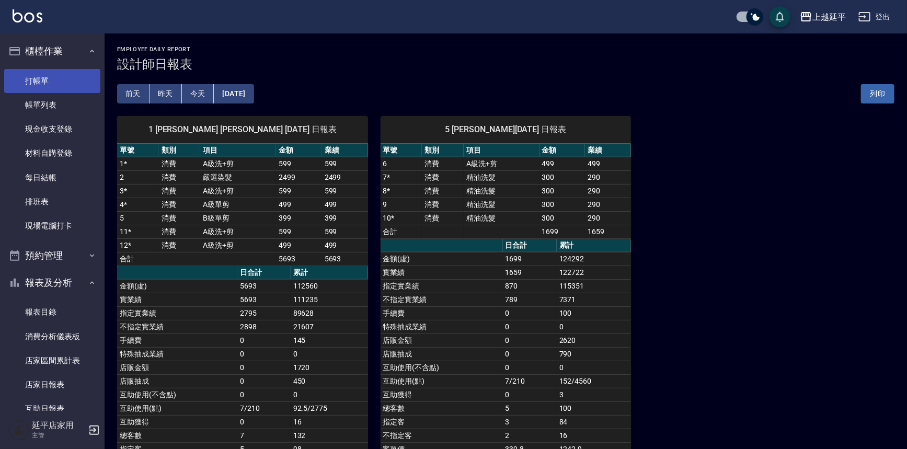
click at [48, 80] on link "打帳單" at bounding box center [52, 81] width 96 height 24
